Goal: Task Accomplishment & Management: Manage account settings

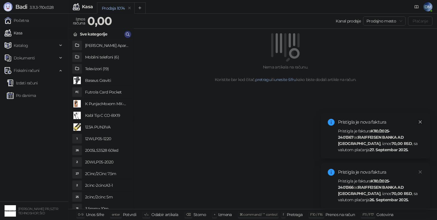
click at [420, 120] on icon "close" at bounding box center [420, 122] width 4 height 4
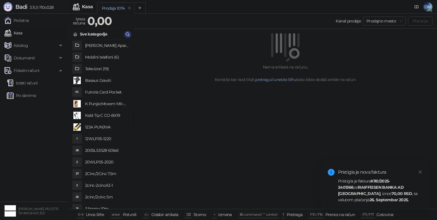
drag, startPoint x: 419, startPoint y: 172, endPoint x: 420, endPoint y: 169, distance: 2.9
click at [419, 172] on icon "close" at bounding box center [420, 172] width 4 height 4
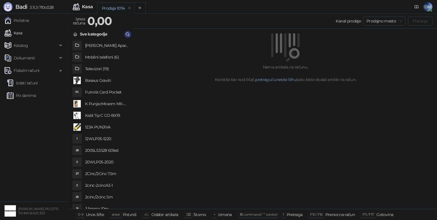
click at [23, 46] on span "Katalog" at bounding box center [21, 45] width 14 height 11
click at [25, 84] on link "Artikli" at bounding box center [17, 82] width 20 height 11
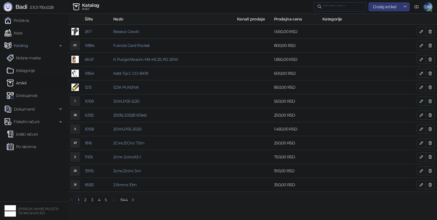
click at [333, 7] on input "text" at bounding box center [343, 7] width 40 height 6
click at [381, 7] on span "Dodaj artikal" at bounding box center [384, 6] width 23 height 5
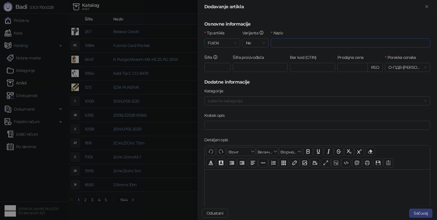
click at [326, 43] on input "Naziv" at bounding box center [350, 42] width 159 height 9
type input "**********"
click at [341, 67] on input "Prodajna cena" at bounding box center [352, 67] width 30 height 9
type input "*******"
click at [424, 212] on button "Sačuvaj" at bounding box center [420, 213] width 23 height 9
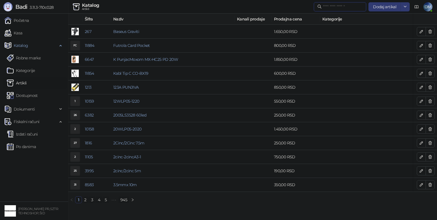
click at [346, 9] on input "text" at bounding box center [343, 7] width 40 height 6
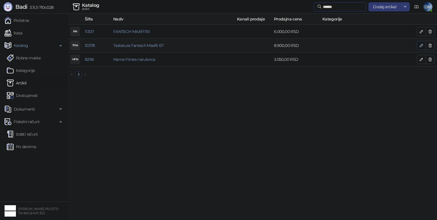
type input "******"
click at [420, 45] on icon "button" at bounding box center [421, 45] width 5 height 5
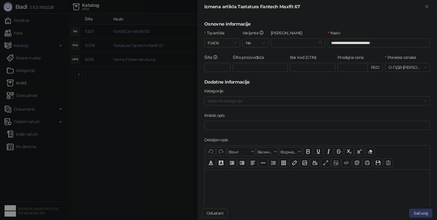
click at [415, 211] on button "Sačuvaj" at bounding box center [420, 213] width 23 height 9
